Goal: Task Accomplishment & Management: Use online tool/utility

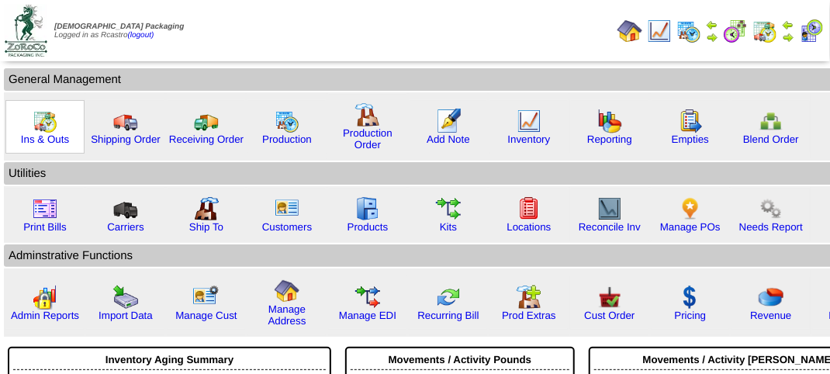
click at [49, 123] on img at bounding box center [45, 121] width 25 height 25
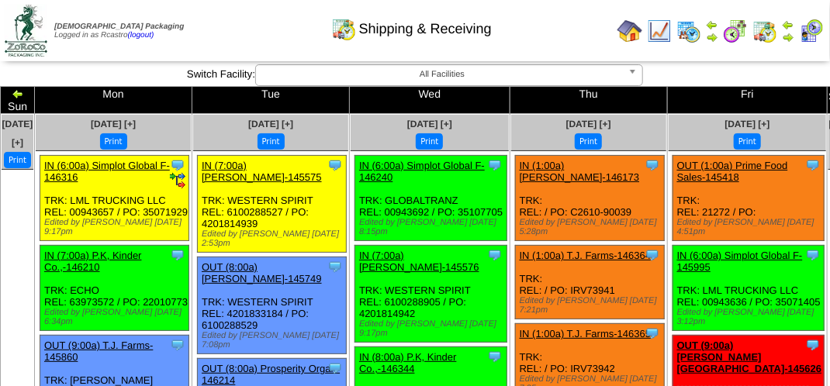
click at [814, 29] on img at bounding box center [811, 31] width 25 height 25
click at [559, 22] on div "Shipping & Receiving" at bounding box center [412, 23] width 474 height 43
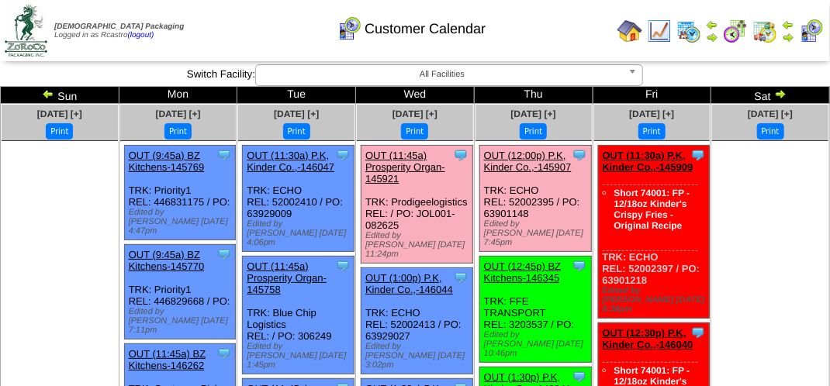
click at [553, 27] on div "Customer Calendar" at bounding box center [412, 23] width 474 height 43
click at [554, 29] on div "Customer Calendar" at bounding box center [412, 23] width 474 height 43
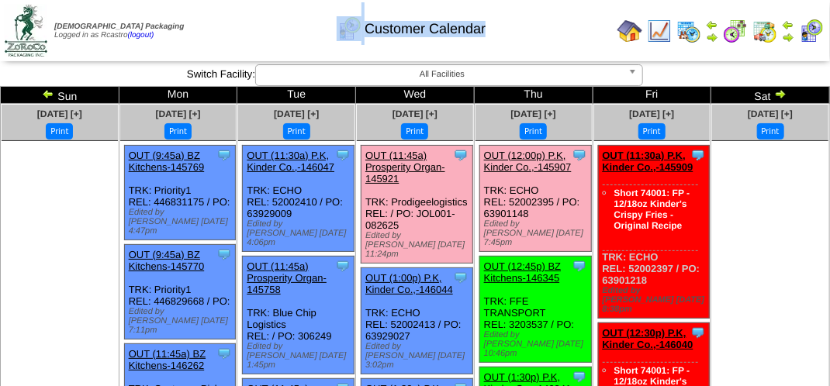
click at [554, 29] on div "Customer Calendar" at bounding box center [412, 23] width 474 height 43
drag, startPoint x: 554, startPoint y: 29, endPoint x: 484, endPoint y: 31, distance: 69.8
click at [552, 29] on div "Customer Calendar" at bounding box center [412, 23] width 474 height 43
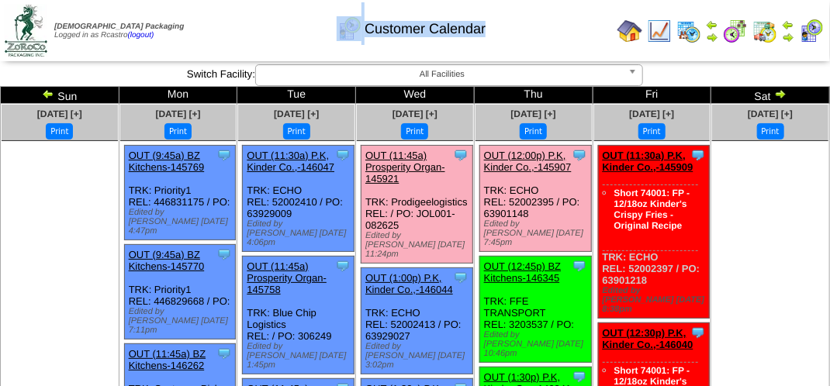
click at [281, 39] on div "Customer Calendar" at bounding box center [412, 23] width 474 height 43
click at [280, 39] on div "Customer Calendar" at bounding box center [412, 23] width 474 height 43
click at [279, 39] on div "Customer Calendar" at bounding box center [412, 23] width 474 height 43
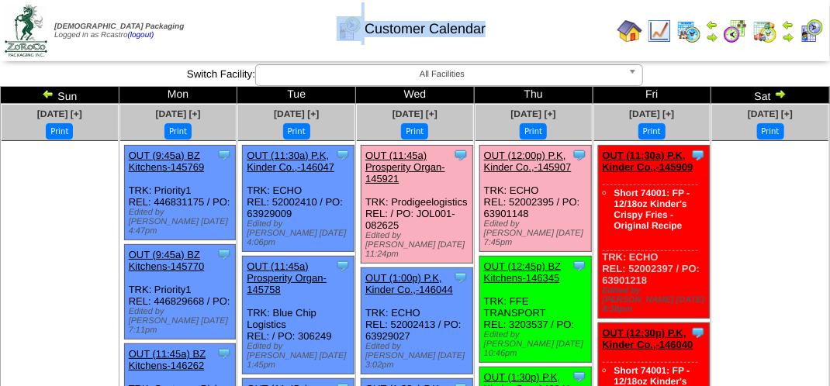
click at [271, 39] on div "Customer Calendar" at bounding box center [412, 23] width 474 height 43
click at [261, 42] on div "Customer Calendar" at bounding box center [412, 23] width 474 height 43
click at [250, 33] on div "Customer Calendar" at bounding box center [412, 23] width 474 height 43
click at [243, 39] on div "Customer Calendar" at bounding box center [412, 23] width 474 height 43
click at [217, 23] on div "Customer Calendar" at bounding box center [412, 23] width 474 height 43
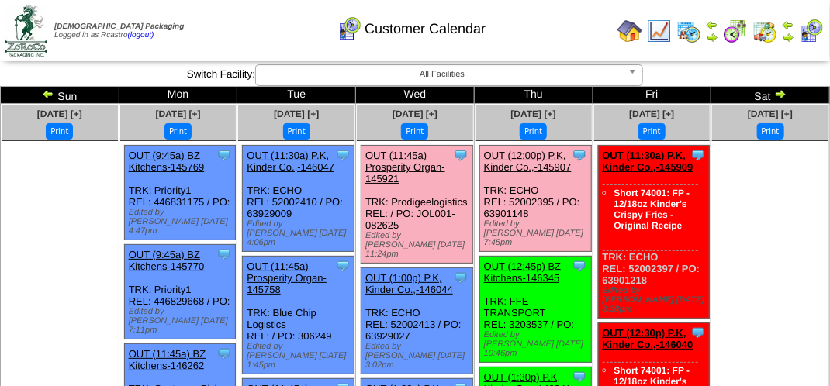
click at [253, 36] on div "Customer Calendar" at bounding box center [412, 23] width 474 height 43
click at [251, 27] on div "Customer Calendar" at bounding box center [412, 23] width 474 height 43
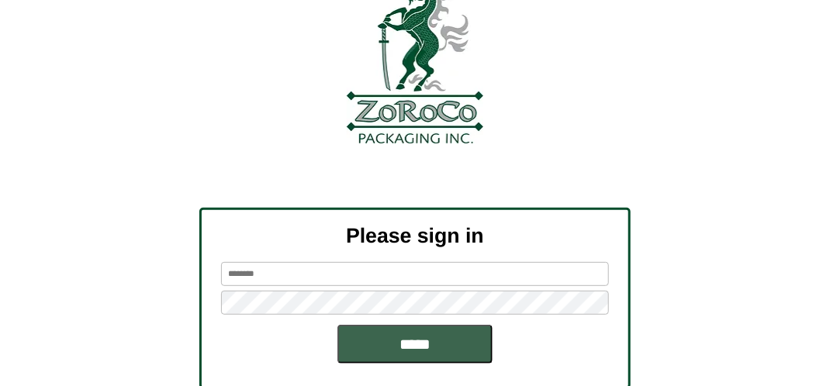
scroll to position [175, 0]
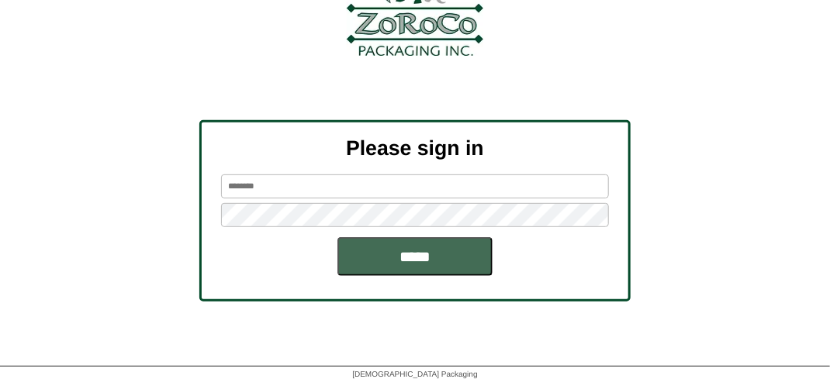
type input "*******"
click at [398, 250] on input "*****" at bounding box center [414, 256] width 155 height 39
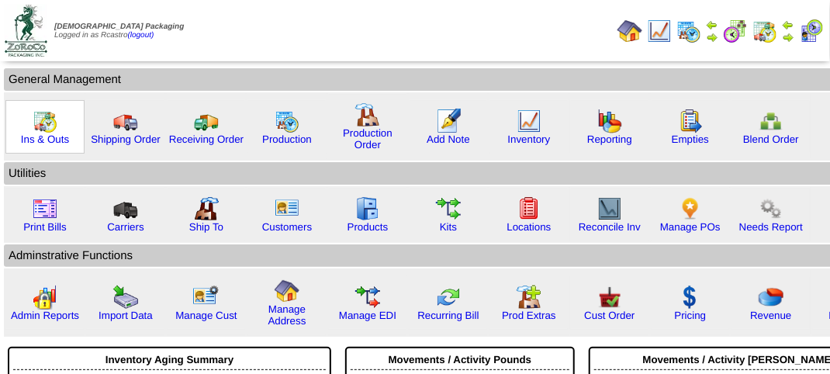
click at [45, 123] on img at bounding box center [45, 121] width 25 height 25
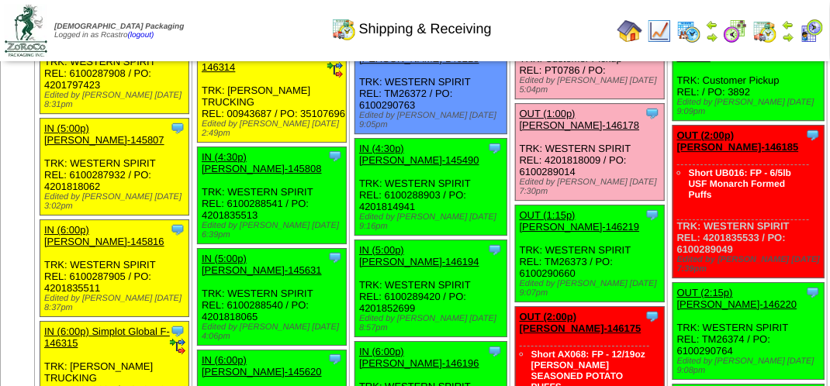
scroll to position [1939, 0]
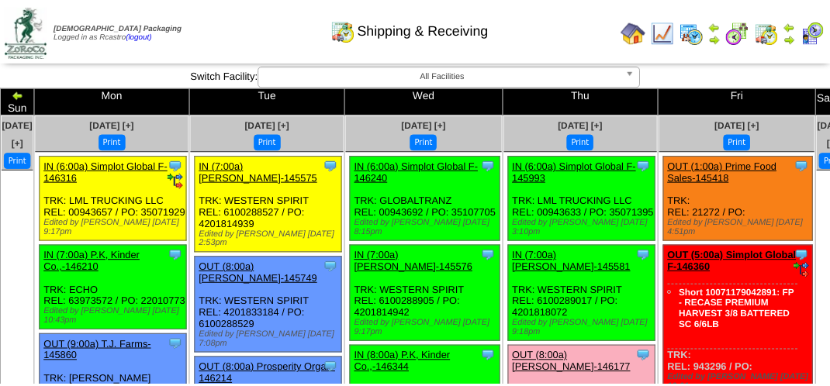
scroll to position [1939, 0]
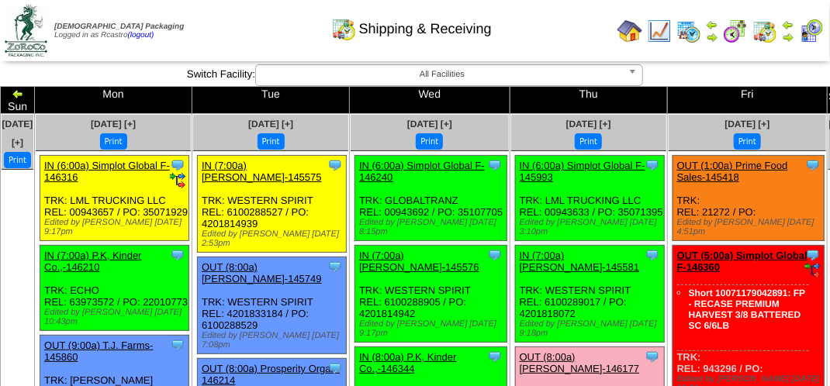
drag, startPoint x: 278, startPoint y: 41, endPoint x: 275, endPoint y: 31, distance: 10.6
click at [278, 36] on div "Shipping & Receiving" at bounding box center [412, 23] width 474 height 43
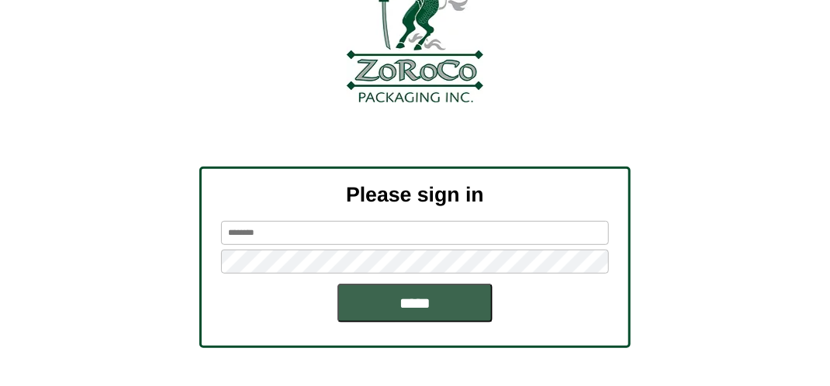
scroll to position [155, 0]
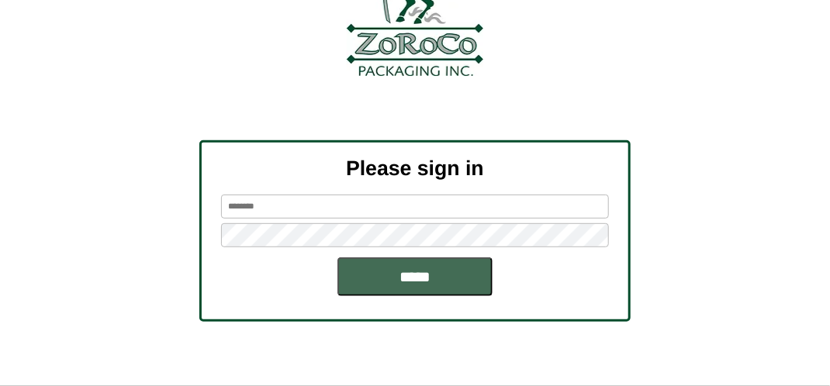
type input "*******"
click at [434, 282] on input "*****" at bounding box center [414, 277] width 155 height 39
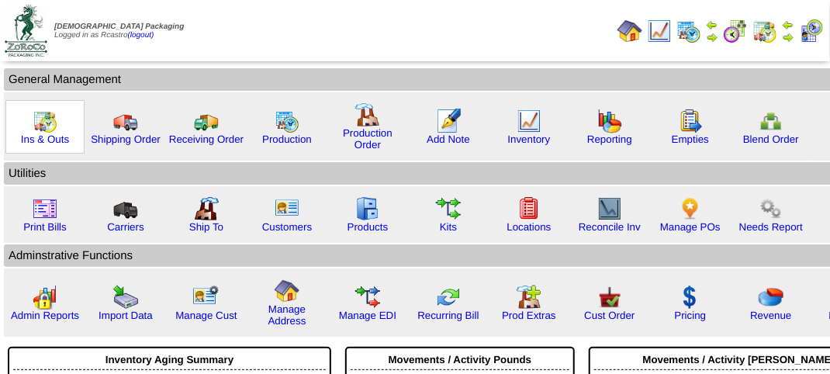
click at [48, 130] on img at bounding box center [45, 121] width 25 height 25
click at [47, 130] on img at bounding box center [45, 121] width 25 height 25
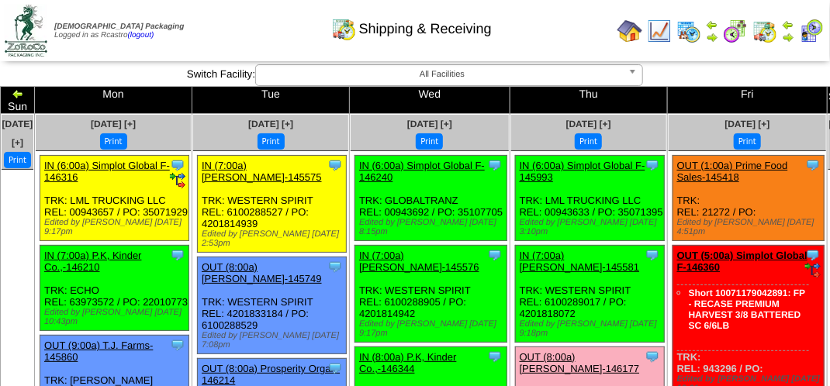
click at [572, 20] on div "Shipping & Receiving" at bounding box center [412, 23] width 474 height 43
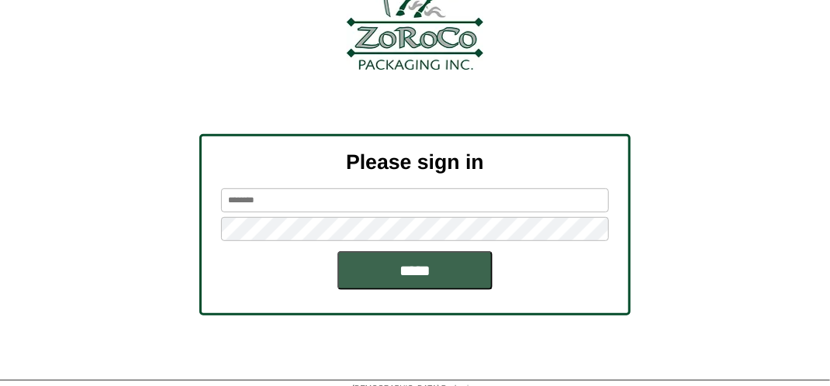
scroll to position [175, 0]
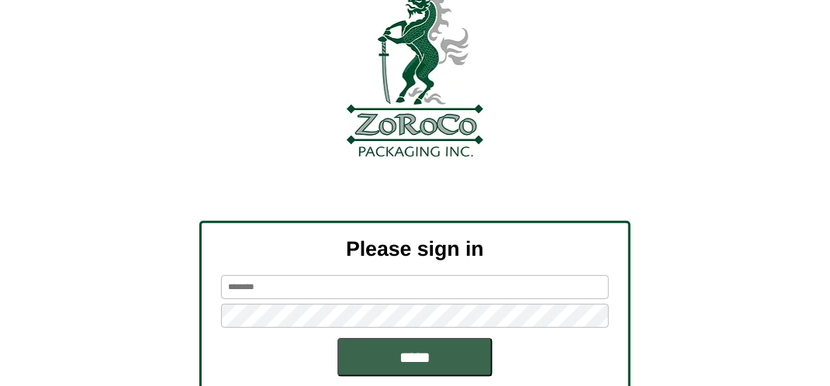
scroll to position [155, 0]
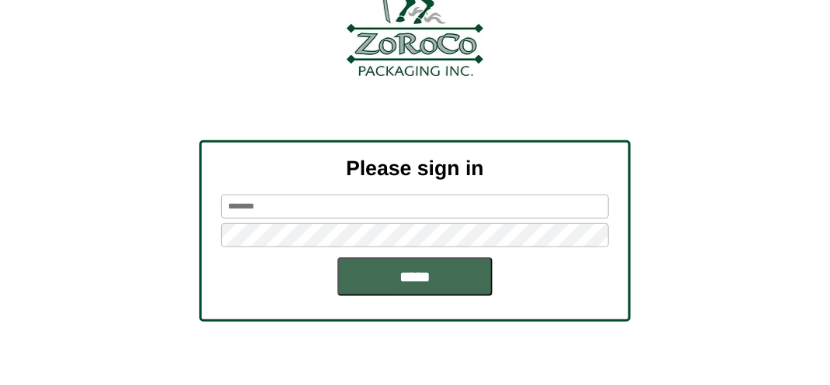
type input "*******"
click at [445, 278] on input "*****" at bounding box center [414, 277] width 155 height 39
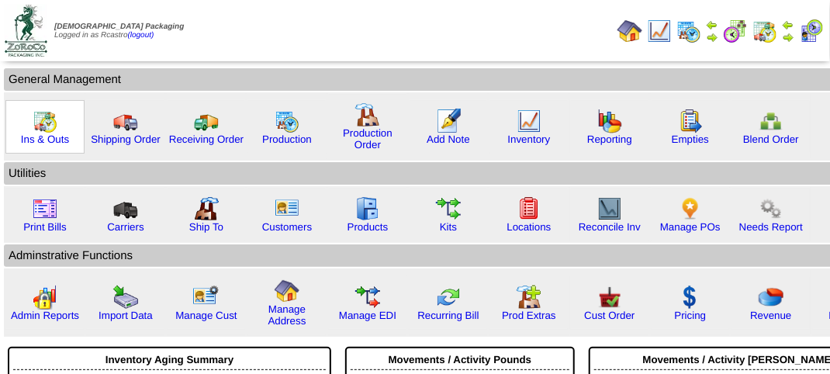
click at [33, 129] on img at bounding box center [45, 121] width 25 height 25
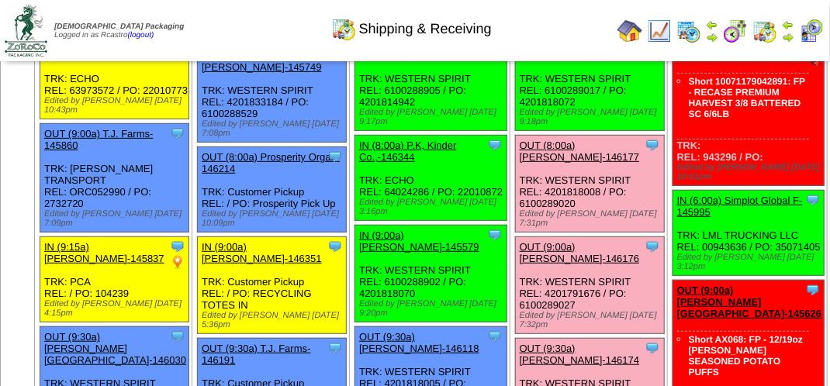
scroll to position [148, 0]
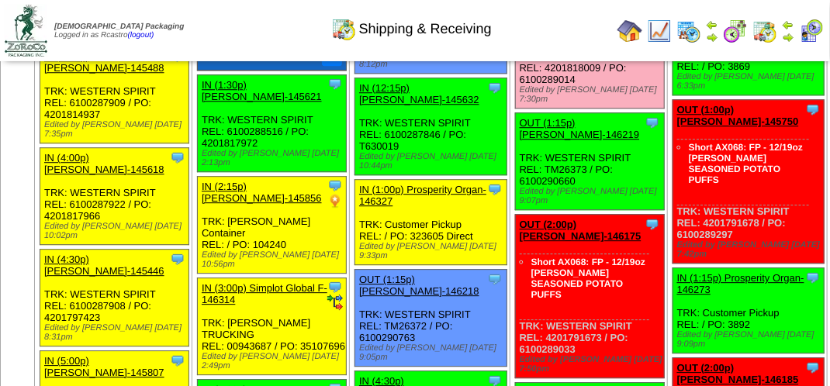
scroll to position [1396, 0]
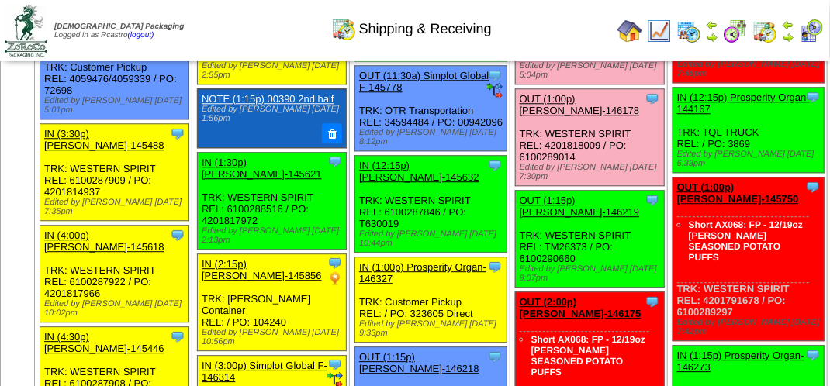
click at [534, 26] on link "OUT (12:30p) Corinthian Tradi-146283" at bounding box center [575, 14] width 110 height 23
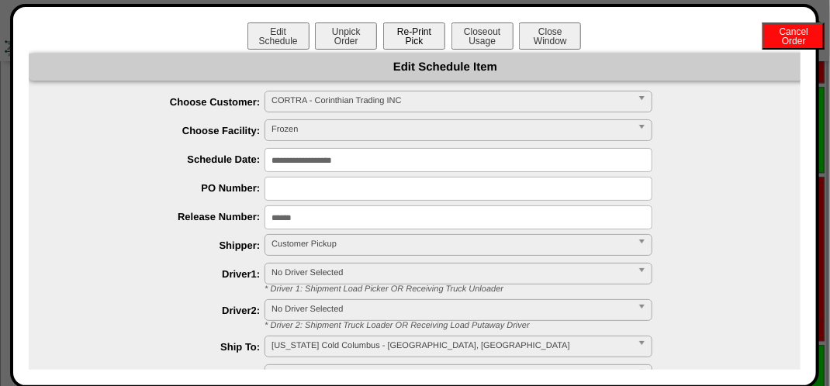
click at [419, 36] on button "Re-Print Pick" at bounding box center [414, 35] width 62 height 27
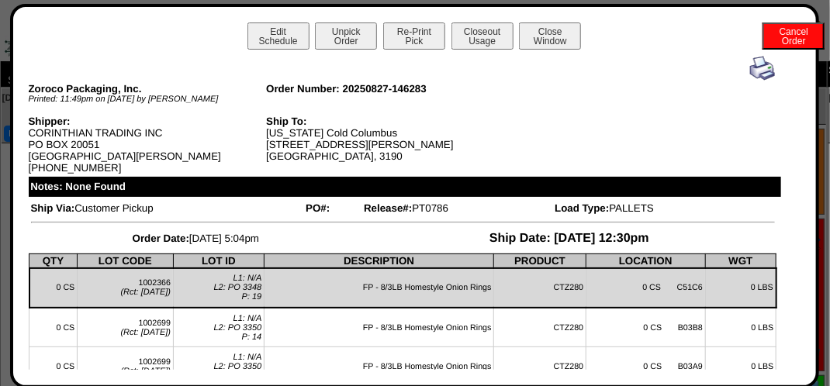
scroll to position [0, 0]
click at [552, 35] on button "Close Window" at bounding box center [550, 35] width 62 height 27
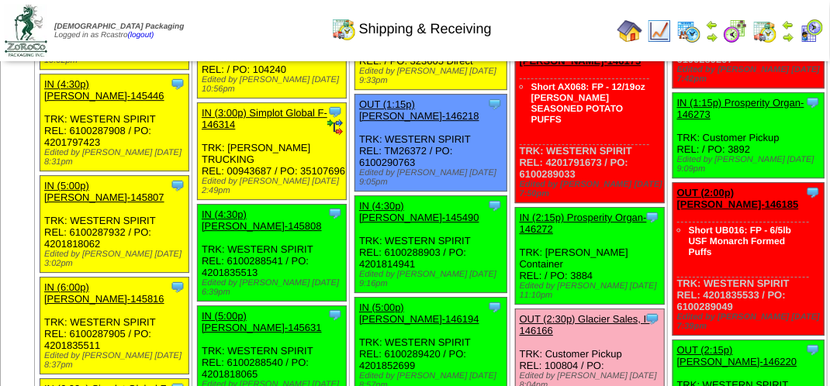
scroll to position [1629, 0]
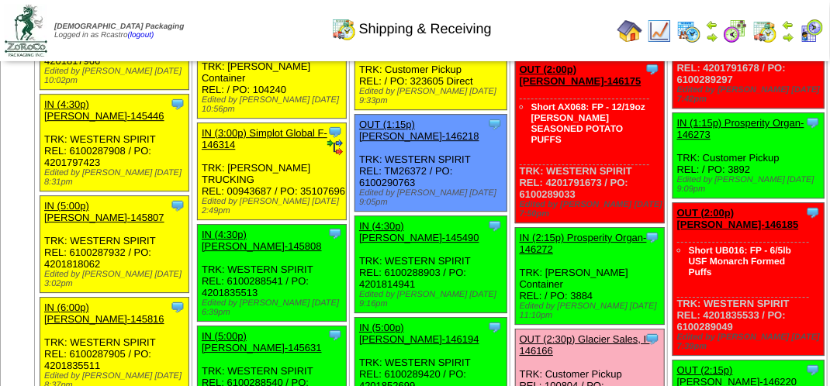
click at [821, 35] on img at bounding box center [811, 31] width 25 height 25
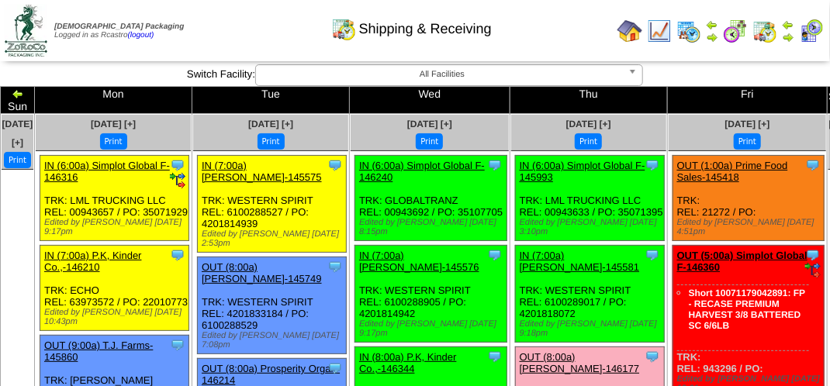
click at [812, 33] on img at bounding box center [811, 31] width 25 height 25
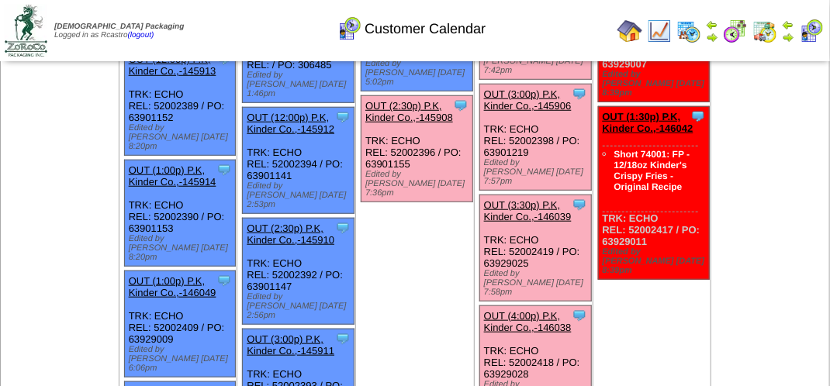
scroll to position [465, 0]
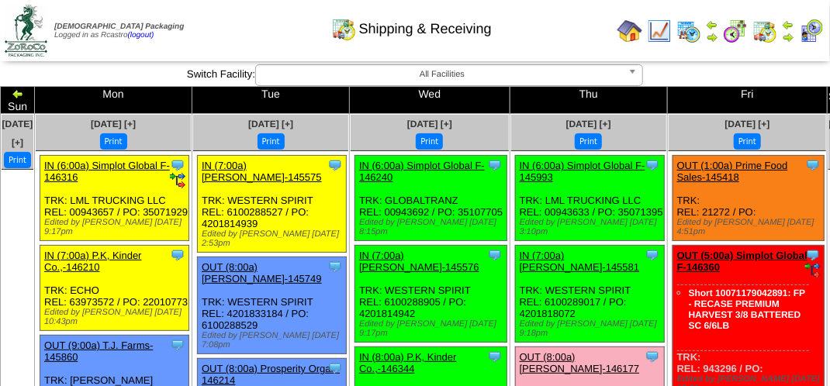
click at [814, 33] on img at bounding box center [811, 31] width 25 height 25
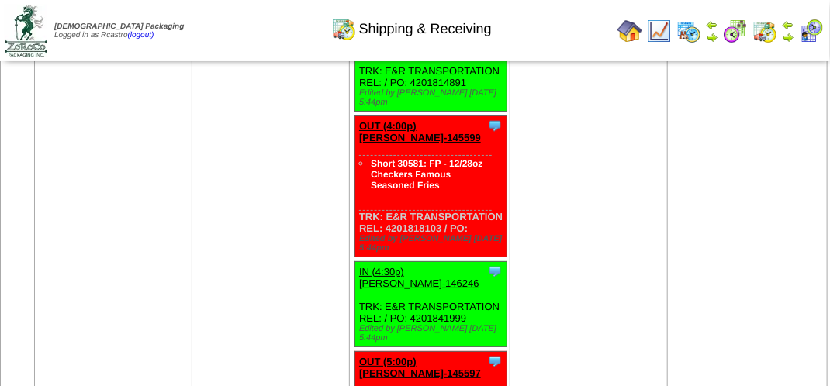
scroll to position [6206, 0]
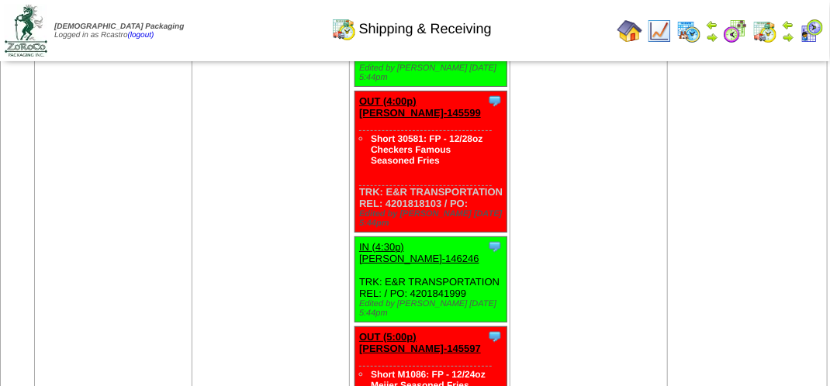
click at [814, 30] on img at bounding box center [811, 31] width 25 height 25
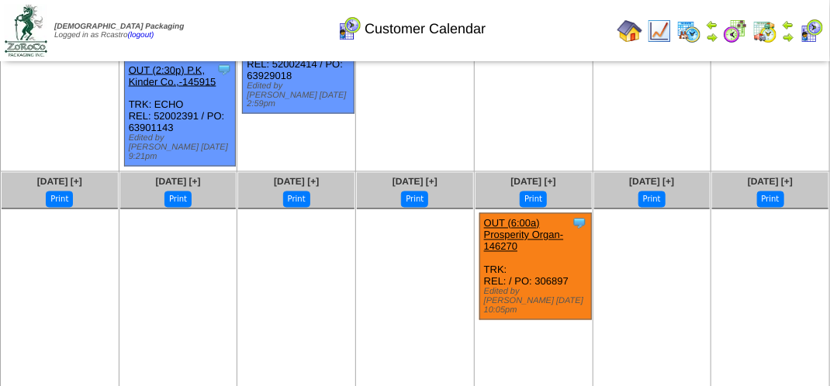
scroll to position [942, 0]
